Goal: Information Seeking & Learning: Learn about a topic

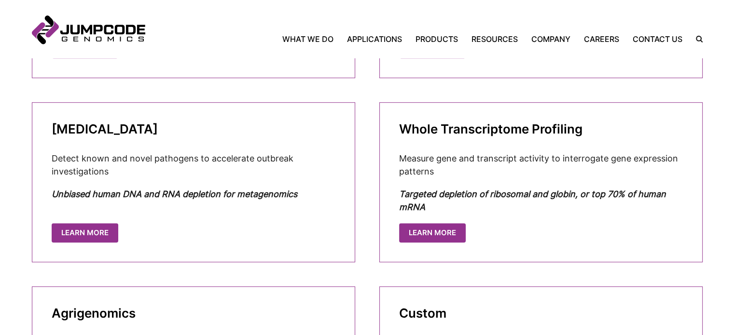
scroll to position [499, 0]
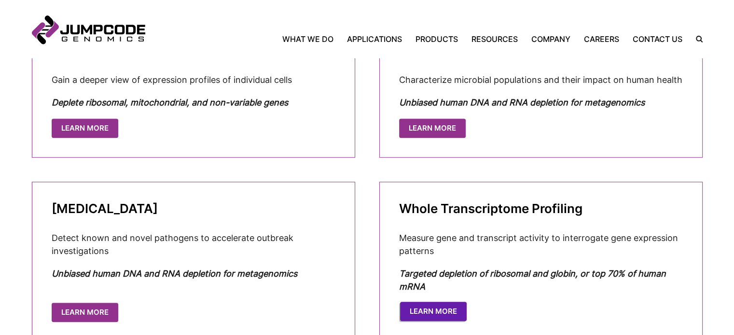
click at [443, 311] on link "Learn More" at bounding box center [433, 312] width 67 height 20
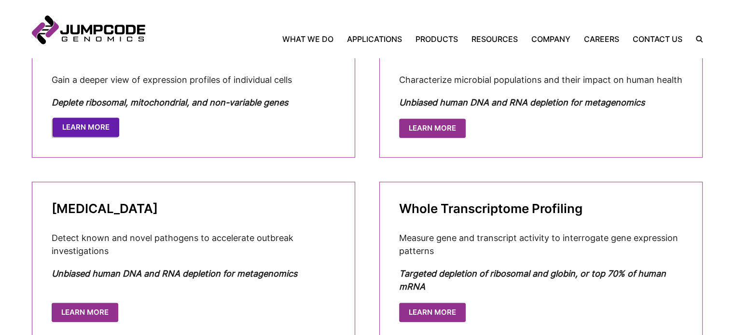
click at [79, 123] on link "Learn More" at bounding box center [86, 128] width 67 height 20
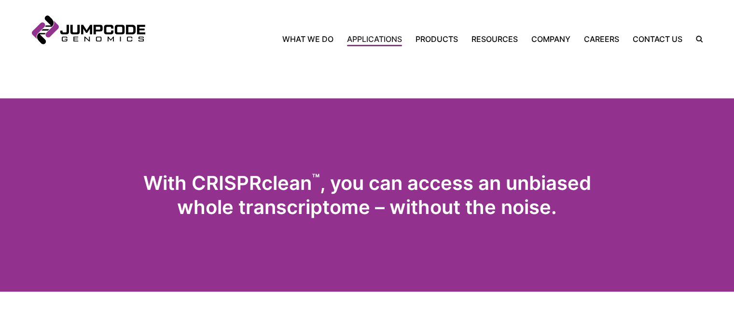
scroll to position [396, 0]
